Goal: Complete application form: Complete application form

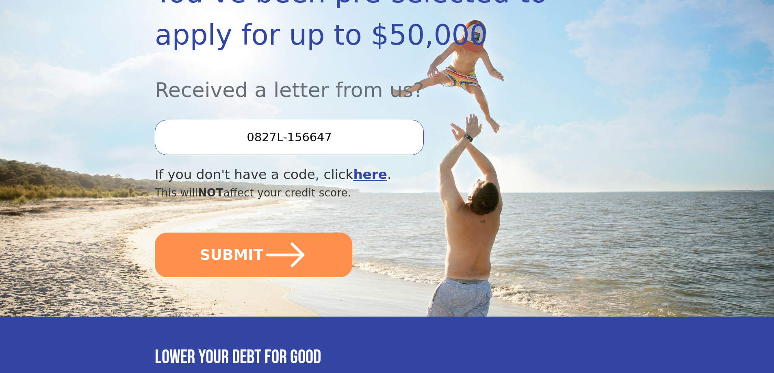
scroll to position [244, 0]
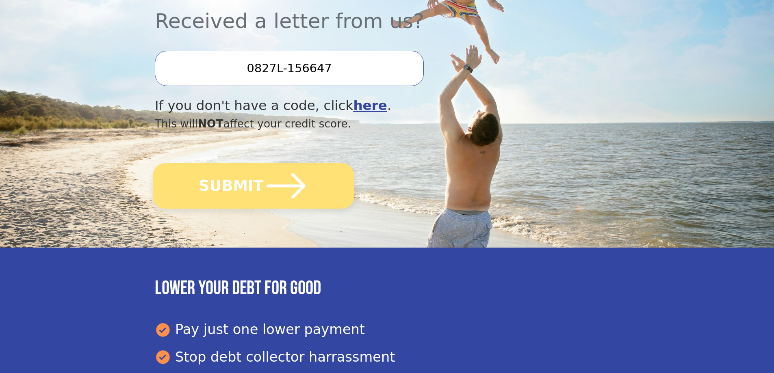
click at [239, 188] on button "SUBMIT" at bounding box center [253, 185] width 201 height 45
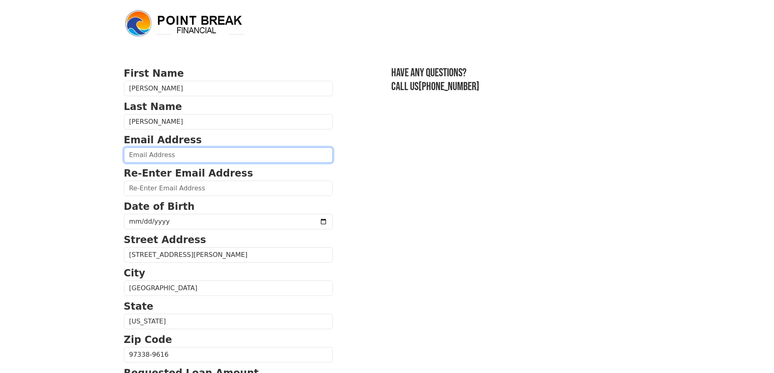
click at [156, 154] on input "email" at bounding box center [228, 154] width 209 height 15
type input "[EMAIL_ADDRESS][DOMAIN_NAME]"
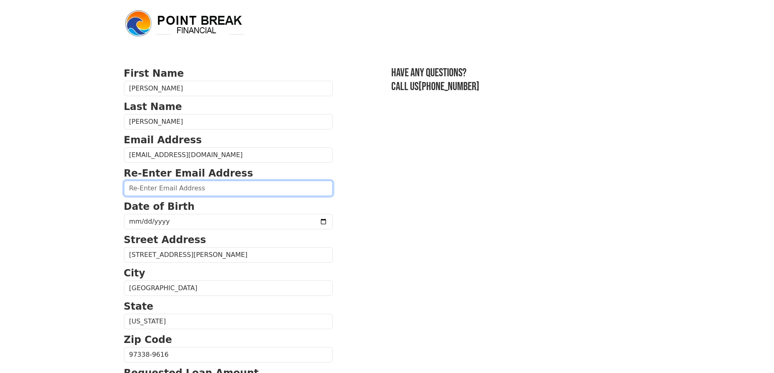
type input "[EMAIL_ADDRESS][DOMAIN_NAME]"
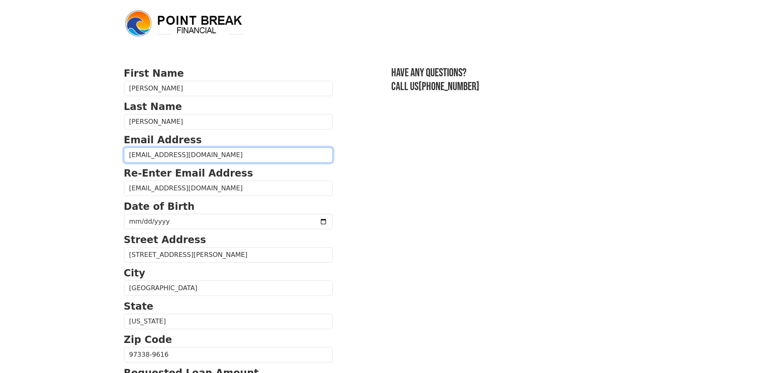
type input "[PHONE_NUMBER]"
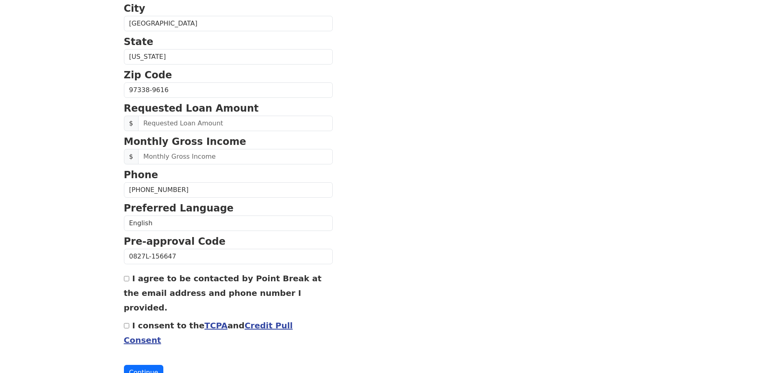
scroll to position [268, 0]
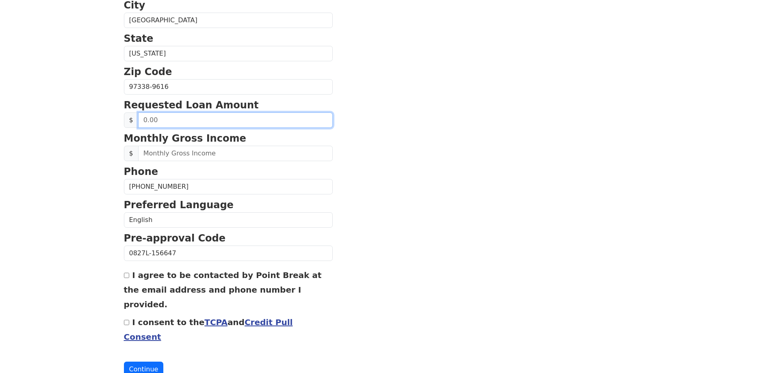
click at [183, 119] on input "text" at bounding box center [235, 120] width 195 height 15
type input "30,000.00"
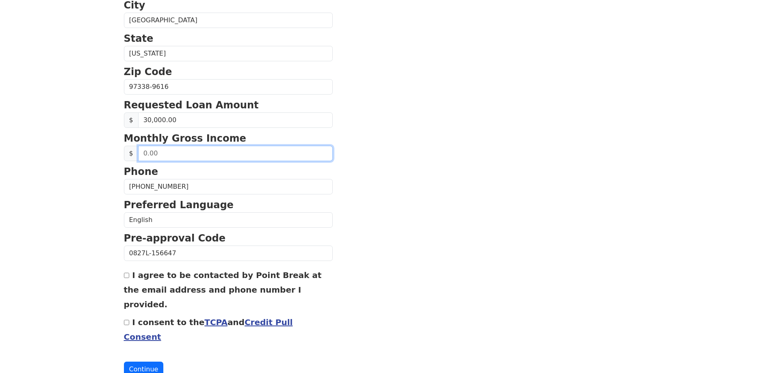
click at [178, 152] on input "text" at bounding box center [235, 153] width 195 height 15
type input "7,800.00"
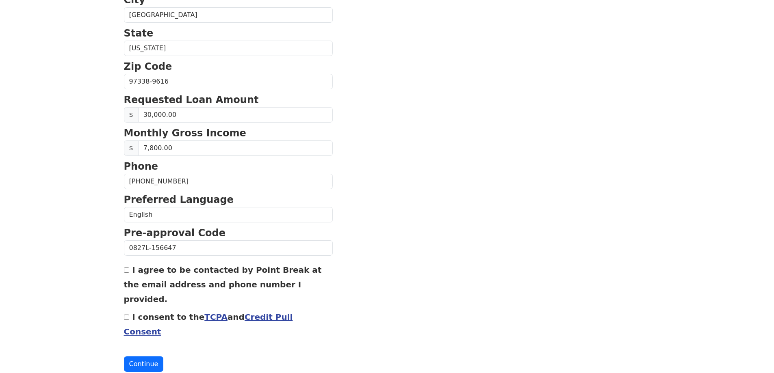
click at [127, 272] on input "I agree to be contacted by Point Break at the email address and phone number I …" at bounding box center [126, 270] width 5 height 5
checkbox input "true"
click at [123, 303] on div "First Name [PERSON_NAME] Last Name [PERSON_NAME] Email Address [EMAIL_ADDRESS][…" at bounding box center [387, 64] width 536 height 675
click at [127, 315] on input "I consent to the TCPA and Credit Pull Consent" at bounding box center [126, 317] width 5 height 5
checkbox input "true"
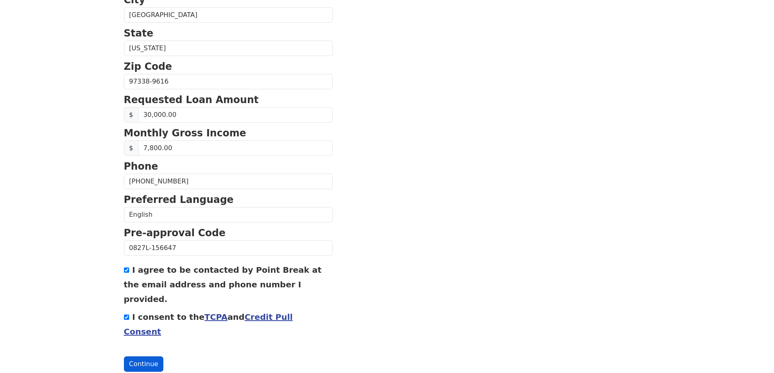
click at [141, 357] on button "Continue" at bounding box center [144, 364] width 40 height 15
click at [134, 357] on button "Continue" at bounding box center [144, 364] width 40 height 15
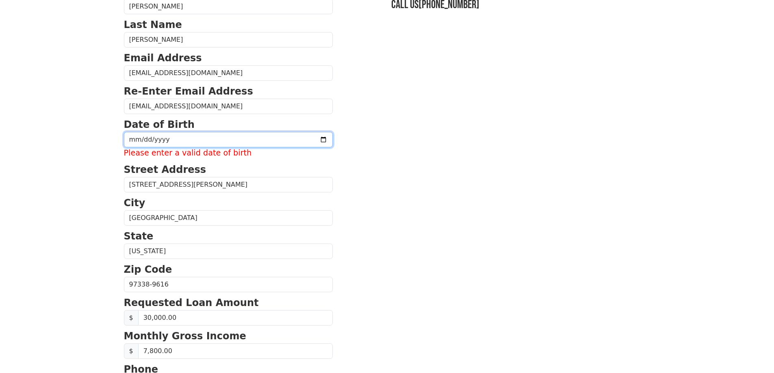
click at [149, 138] on input "date" at bounding box center [228, 139] width 209 height 15
click at [131, 142] on input "date" at bounding box center [228, 139] width 209 height 15
type input "[DATE]"
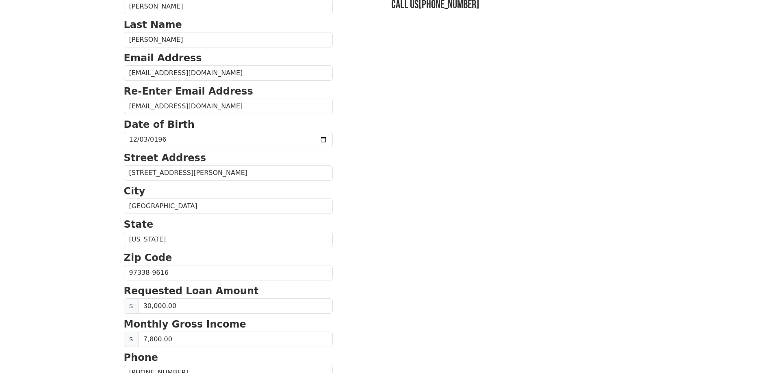
click at [80, 164] on body "First Name [PERSON_NAME] Last Name [PERSON_NAME] Email Address [EMAIL_ADDRESS][…" at bounding box center [387, 104] width 774 height 373
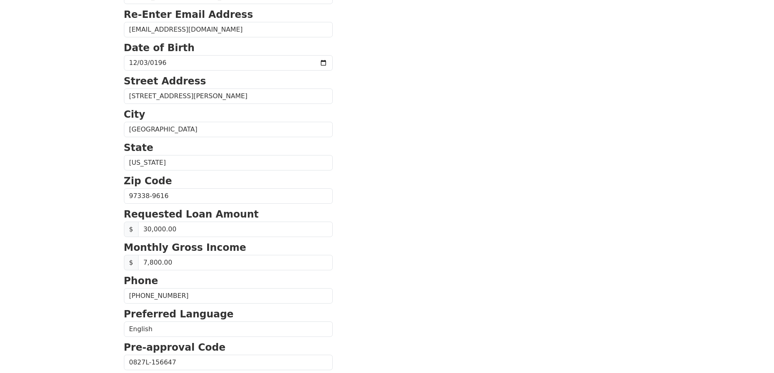
scroll to position [273, 0]
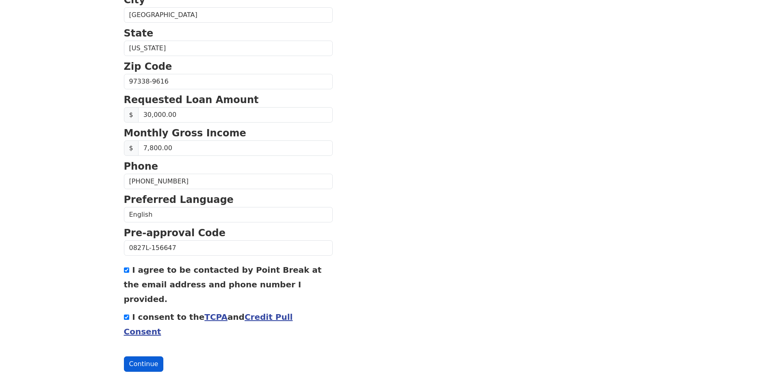
click at [138, 357] on button "Continue" at bounding box center [144, 364] width 40 height 15
